Goal: Use online tool/utility: Utilize a website feature to perform a specific function

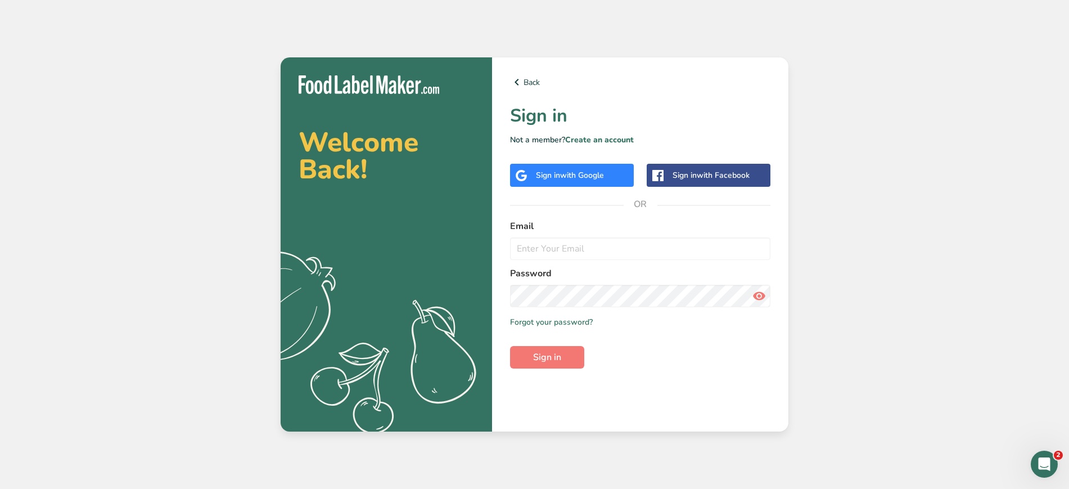
click at [576, 181] on div "Sign in with Google" at bounding box center [570, 175] width 68 height 12
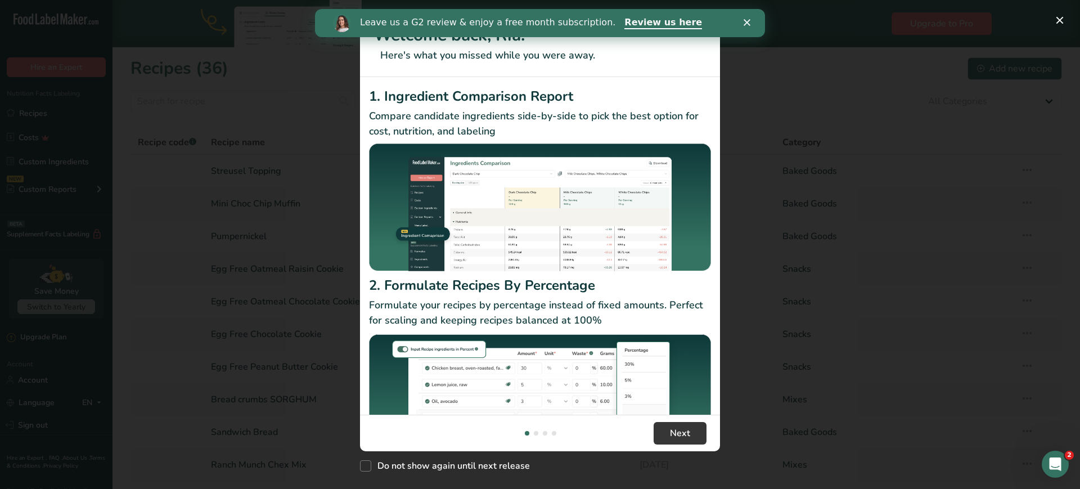
click at [748, 20] on icon "Close" at bounding box center [747, 22] width 7 height 7
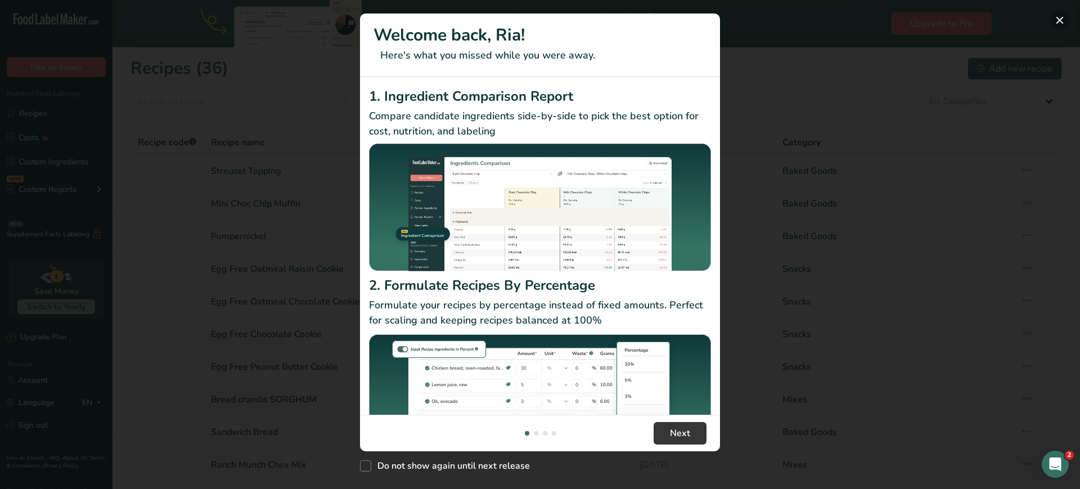
click at [1062, 19] on button "New Features" at bounding box center [1060, 20] width 18 height 18
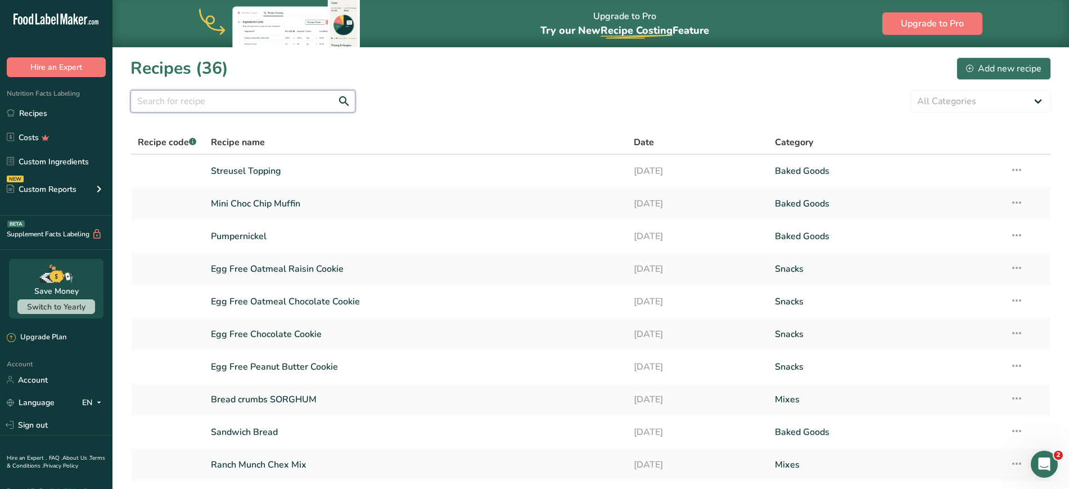
click at [266, 101] on input "text" at bounding box center [243, 101] width 225 height 23
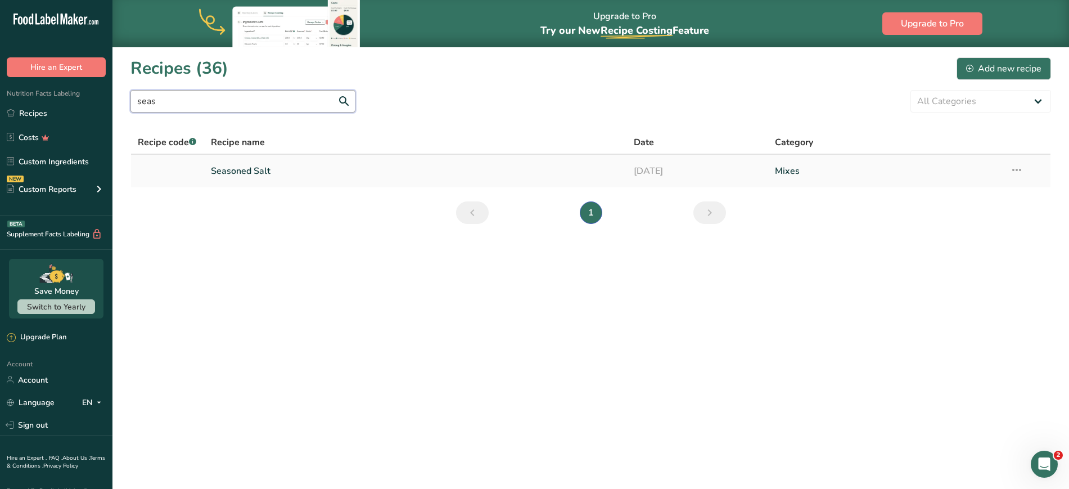
type input "seas"
click at [256, 176] on link "Seasoned Salt" at bounding box center [416, 171] width 410 height 24
